Goal: Task Accomplishment & Management: Use online tool/utility

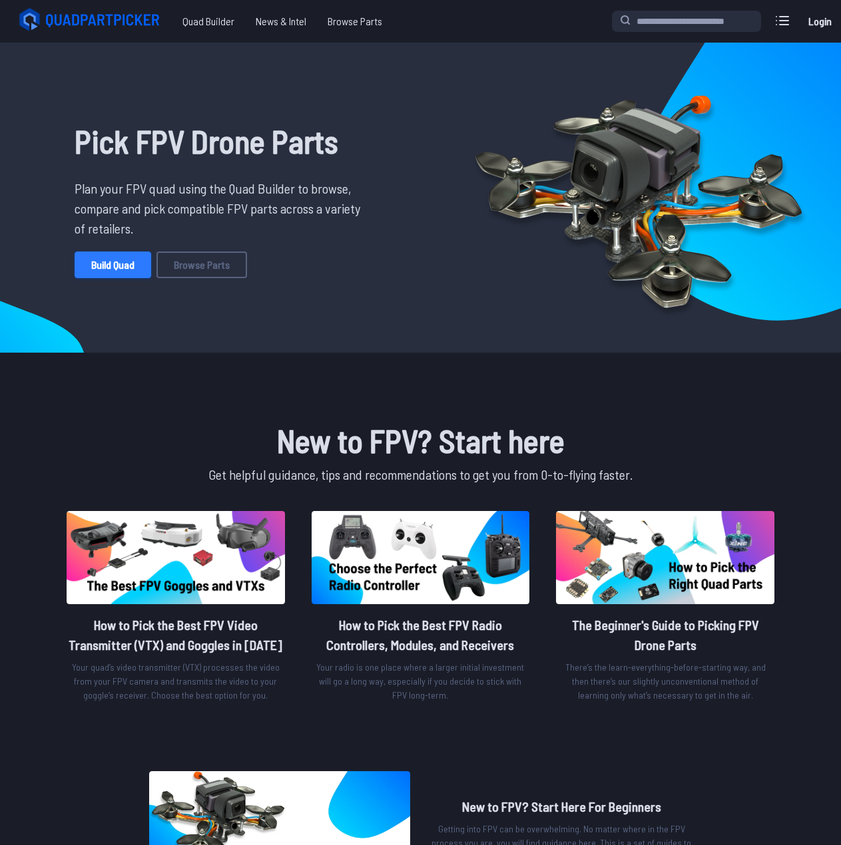
click at [121, 265] on link "Build Quad" at bounding box center [113, 265] width 77 height 27
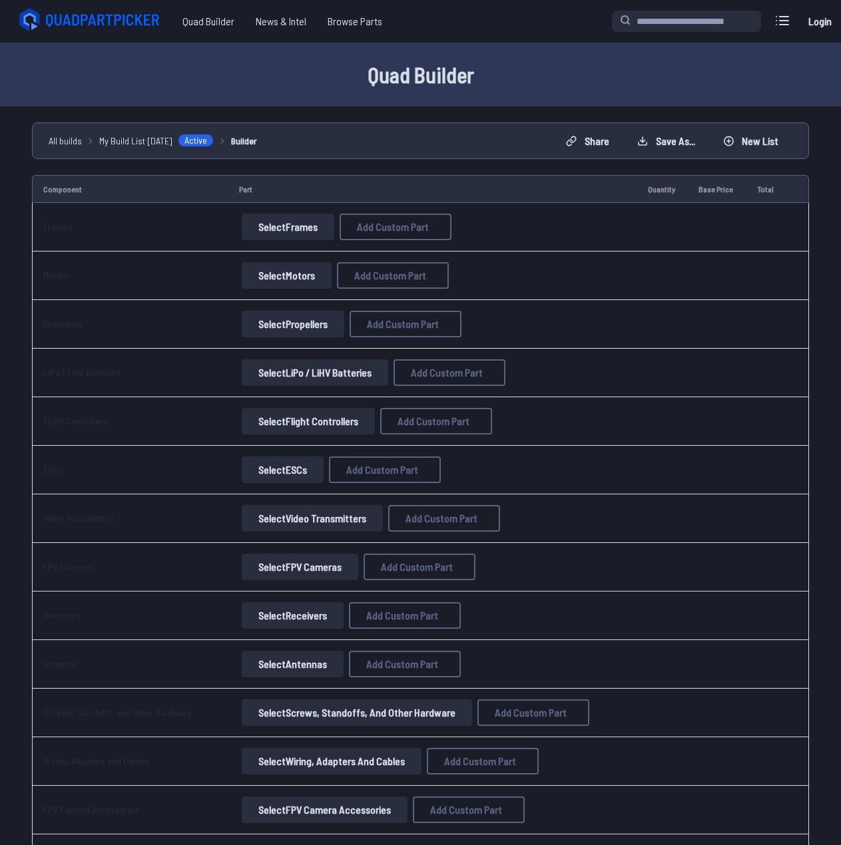
click at [294, 226] on button "Select Frames" at bounding box center [288, 227] width 93 height 27
click at [294, 235] on button "Select Frames" at bounding box center [288, 227] width 93 height 27
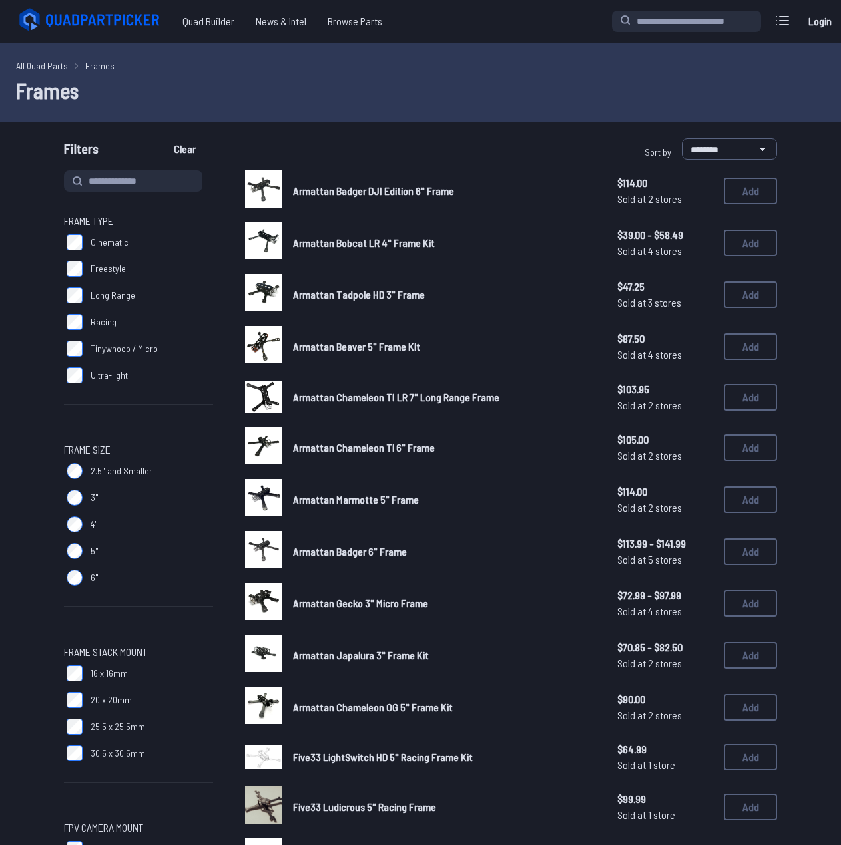
click at [125, 346] on span "Tinywhoop / Micro" at bounding box center [124, 348] width 67 height 13
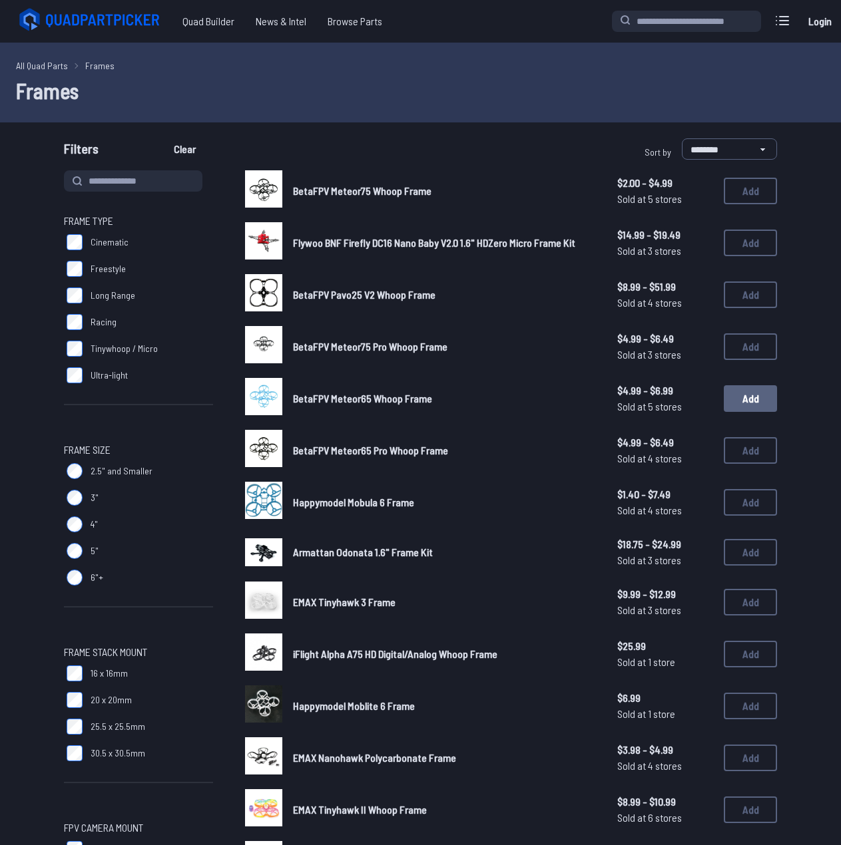
click at [766, 405] on button "Add" at bounding box center [750, 398] width 53 height 27
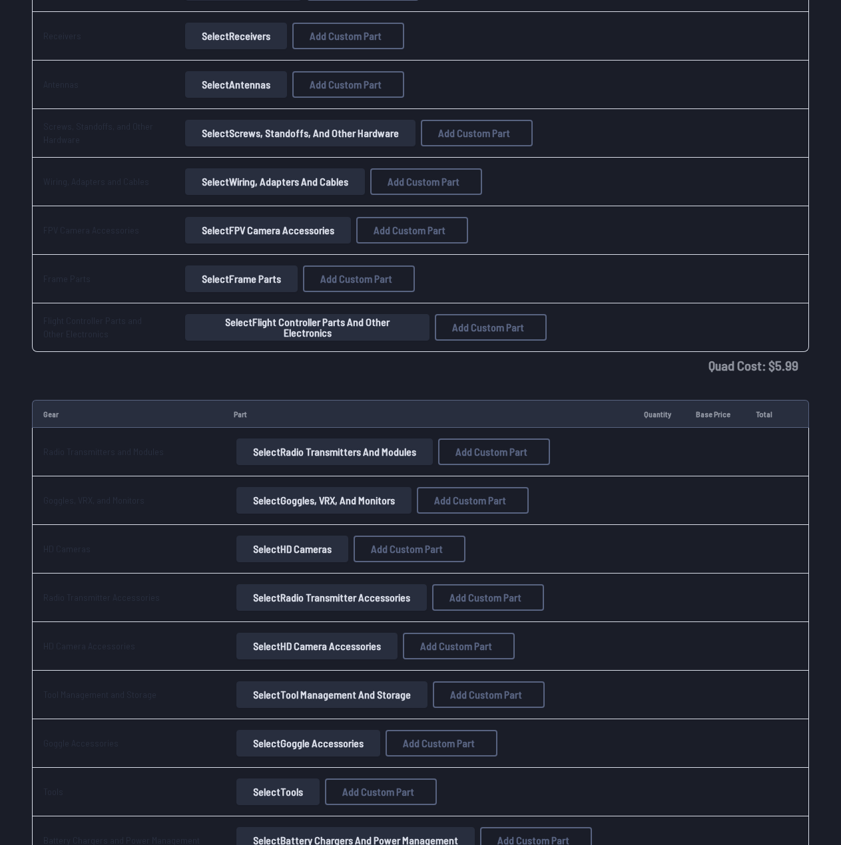
scroll to position [865, 0]
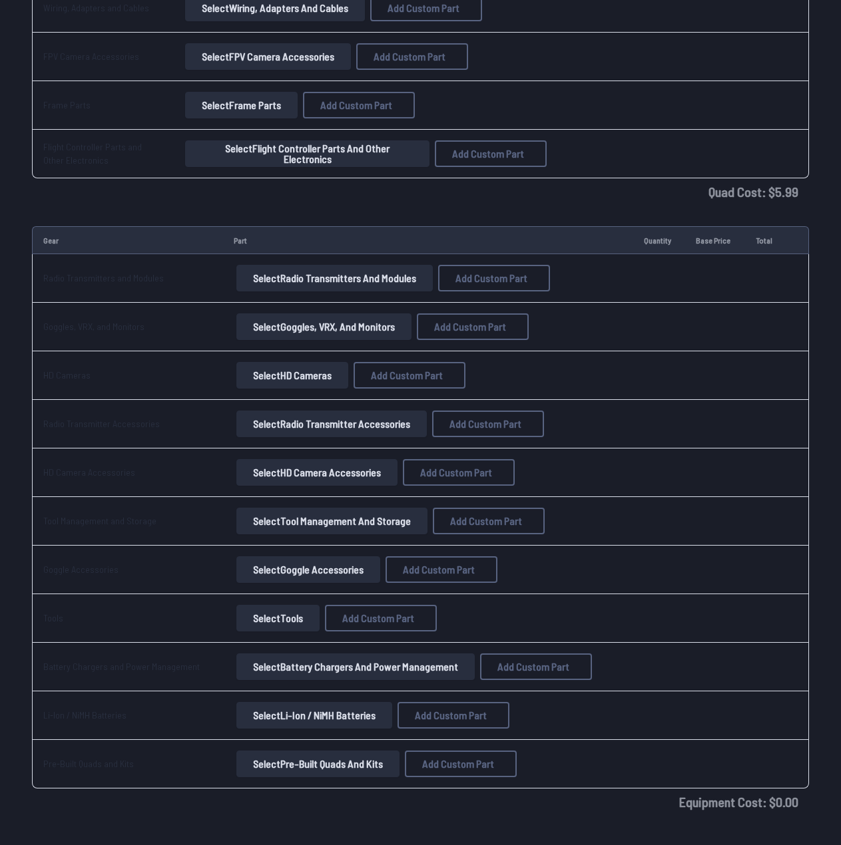
click at [272, 286] on button "Select Radio Transmitters and Modules" at bounding box center [334, 278] width 196 height 27
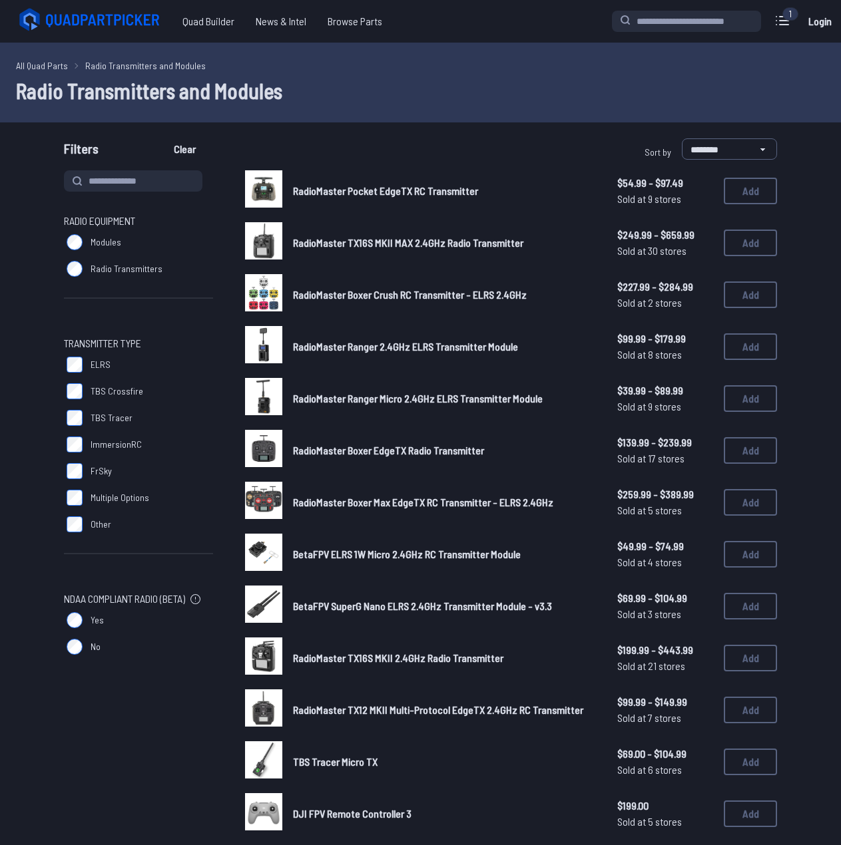
click at [57, 65] on link "All Quad Parts" at bounding box center [42, 66] width 52 height 14
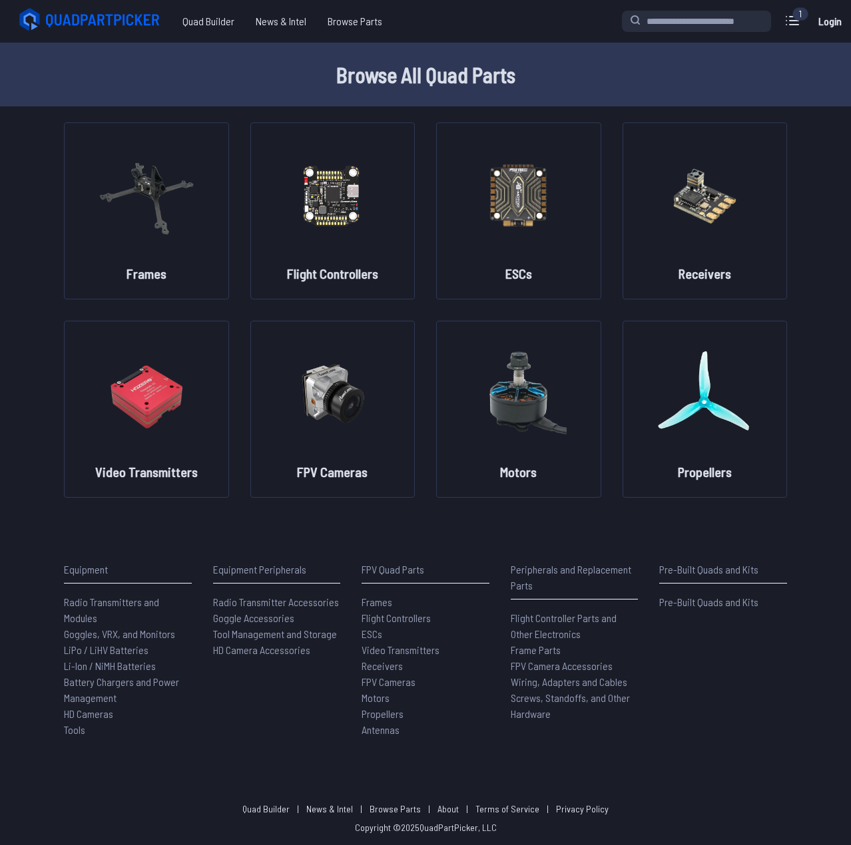
click at [408, 534] on main "Browse All Quad Parts Frames Flight Controllers ESCs Receivers Video Transmitte…" at bounding box center [425, 402] width 851 height 718
click at [195, 437] on figure at bounding box center [146, 392] width 149 height 141
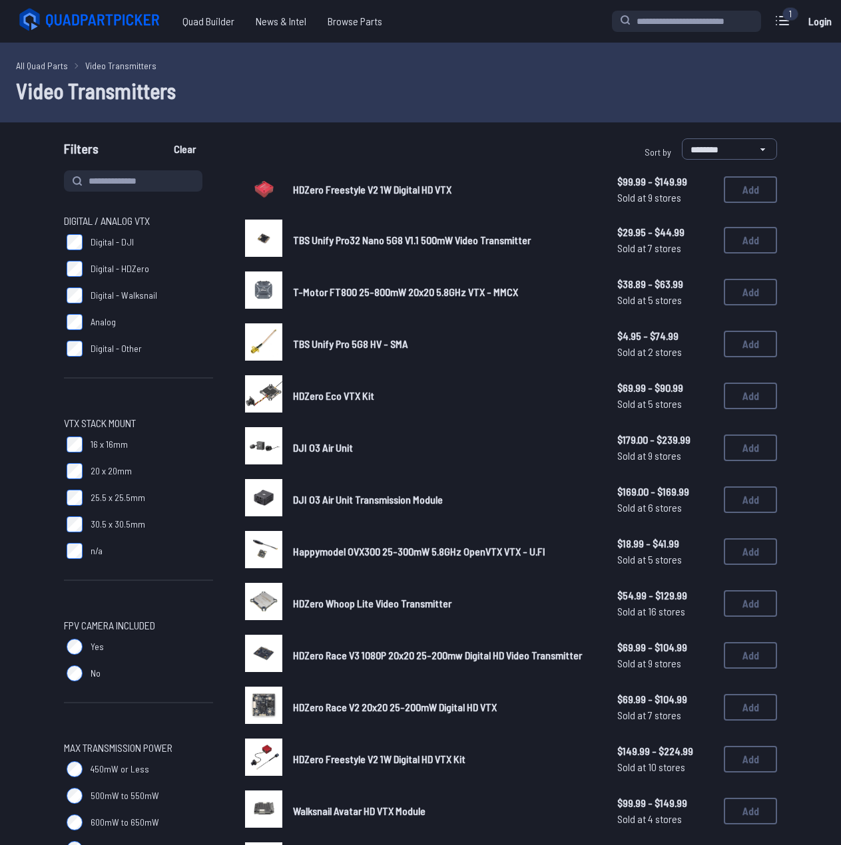
click at [118, 320] on label "Analog" at bounding box center [138, 322] width 149 height 27
